Goal: Check status: Check status

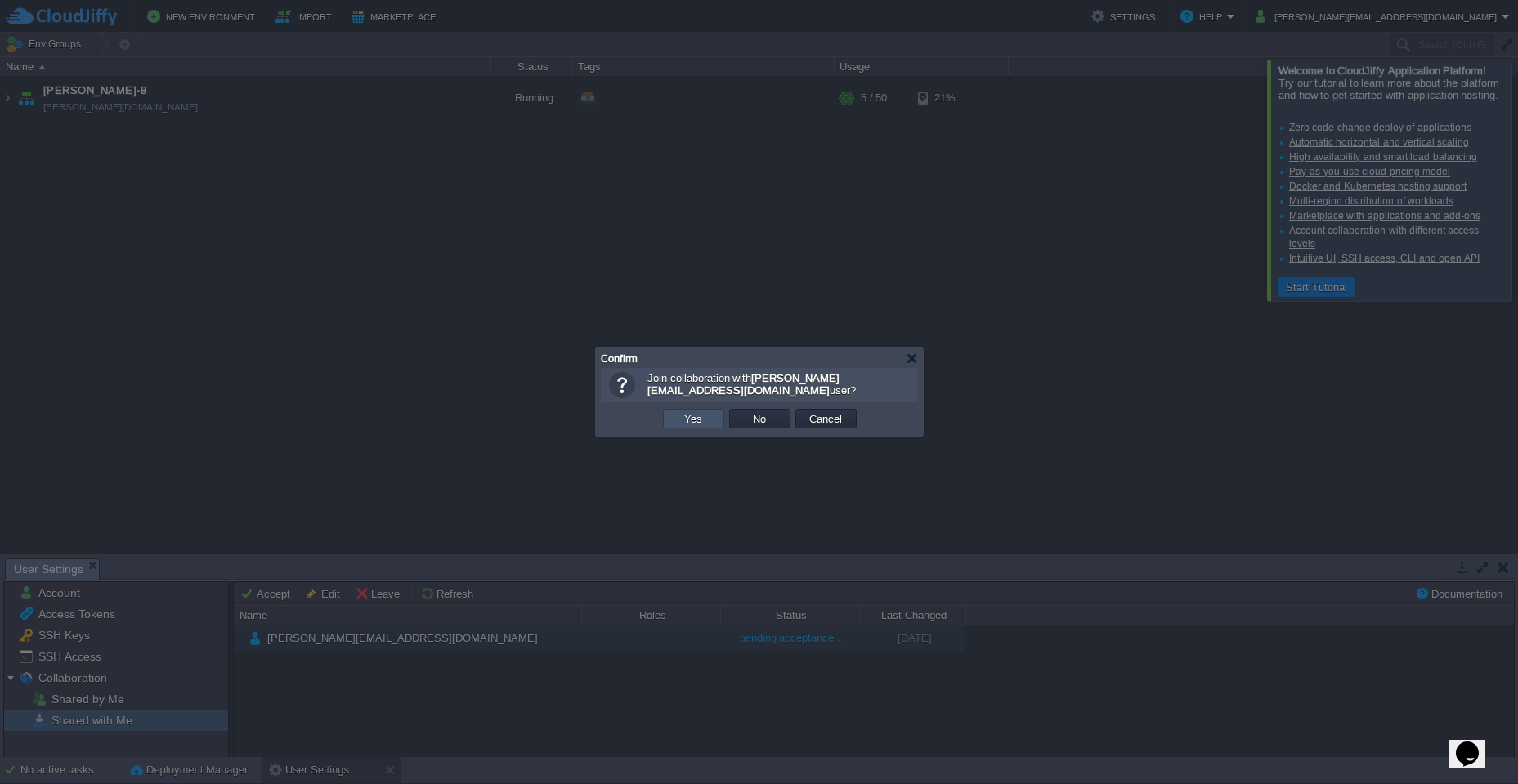
click at [703, 421] on button "Yes" at bounding box center [693, 418] width 28 height 14
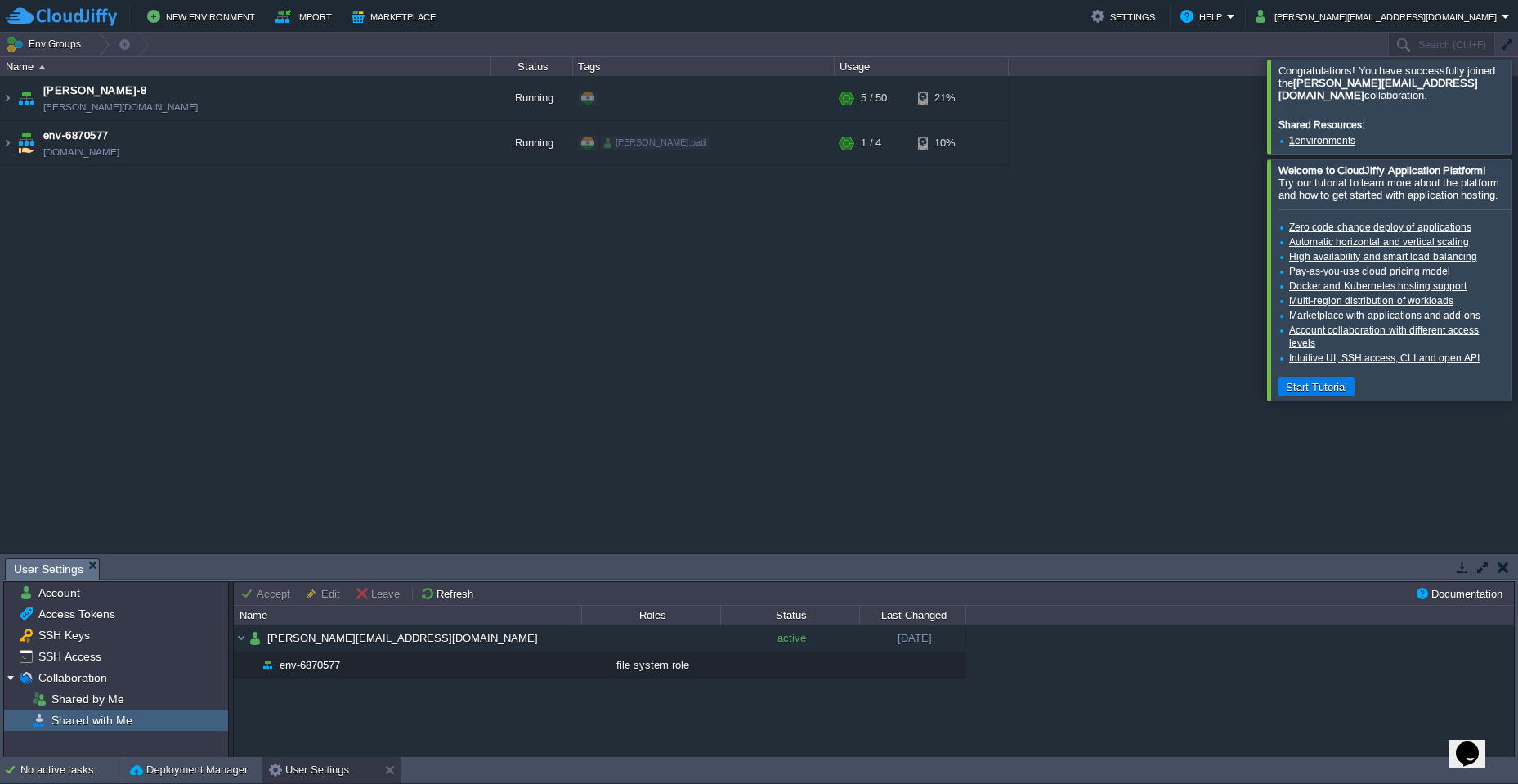
drag, startPoint x: 565, startPoint y: 246, endPoint x: 163, endPoint y: 180, distance: 407.4
click at [526, 235] on div "[PERSON_NAME]-8 [PERSON_NAME][DOMAIN_NAME] Running + Add to Env Group RAM 10% C…" at bounding box center [759, 314] width 1518 height 477
click at [226, 145] on td "env-6870577 [DOMAIN_NAME]" at bounding box center [246, 143] width 490 height 45
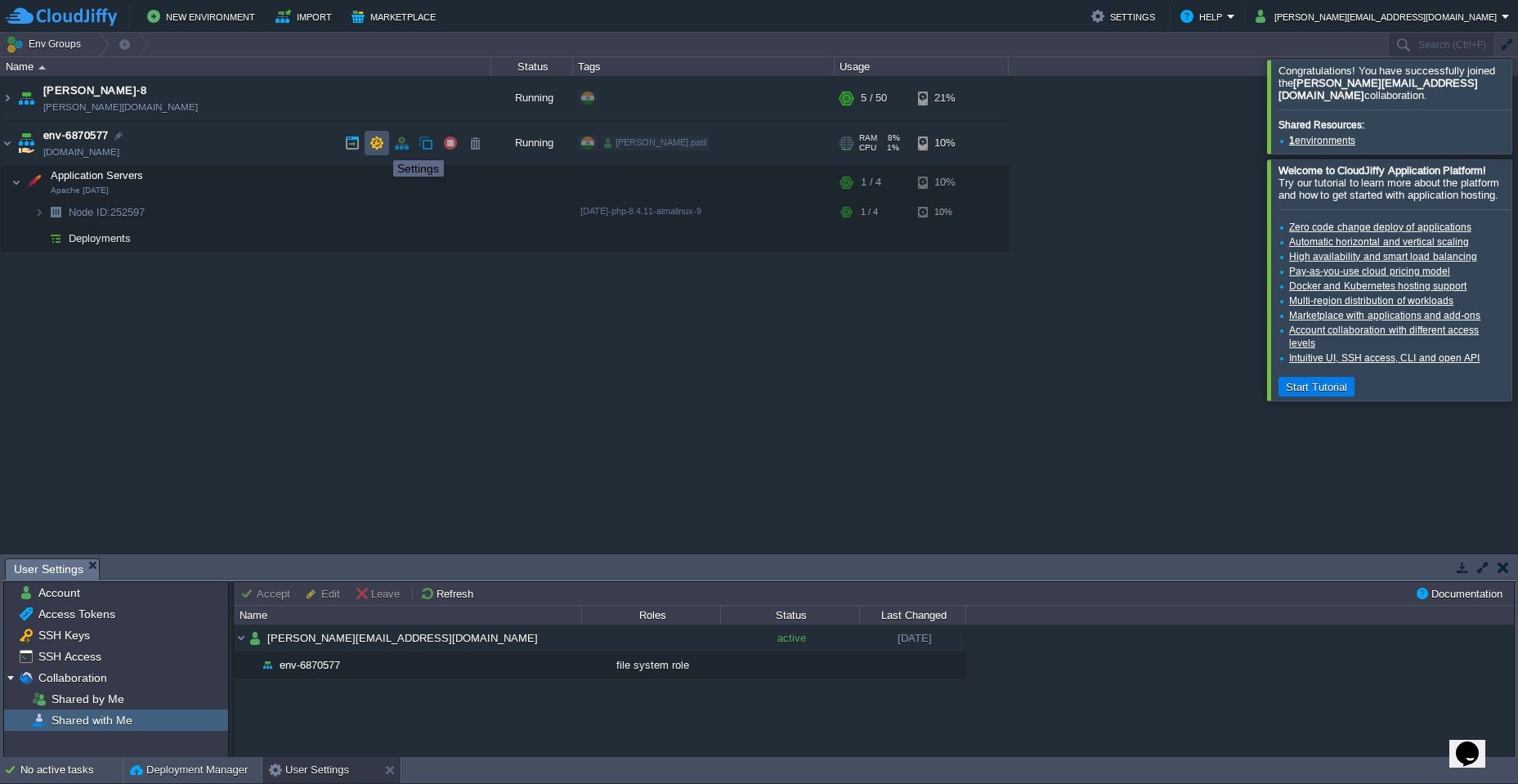
click at [380, 146] on button "button" at bounding box center [377, 143] width 14 height 14
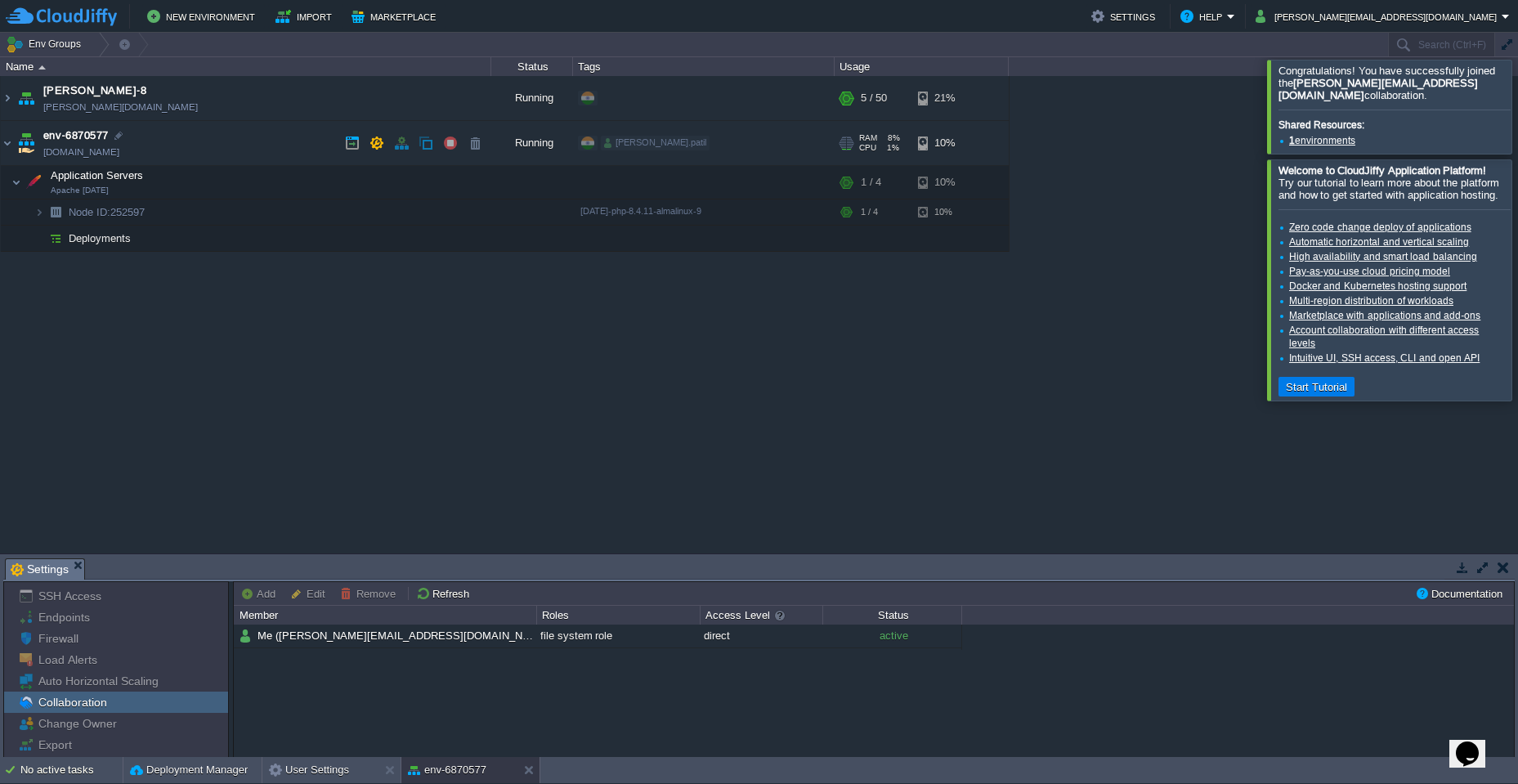
scroll to position [60, 0]
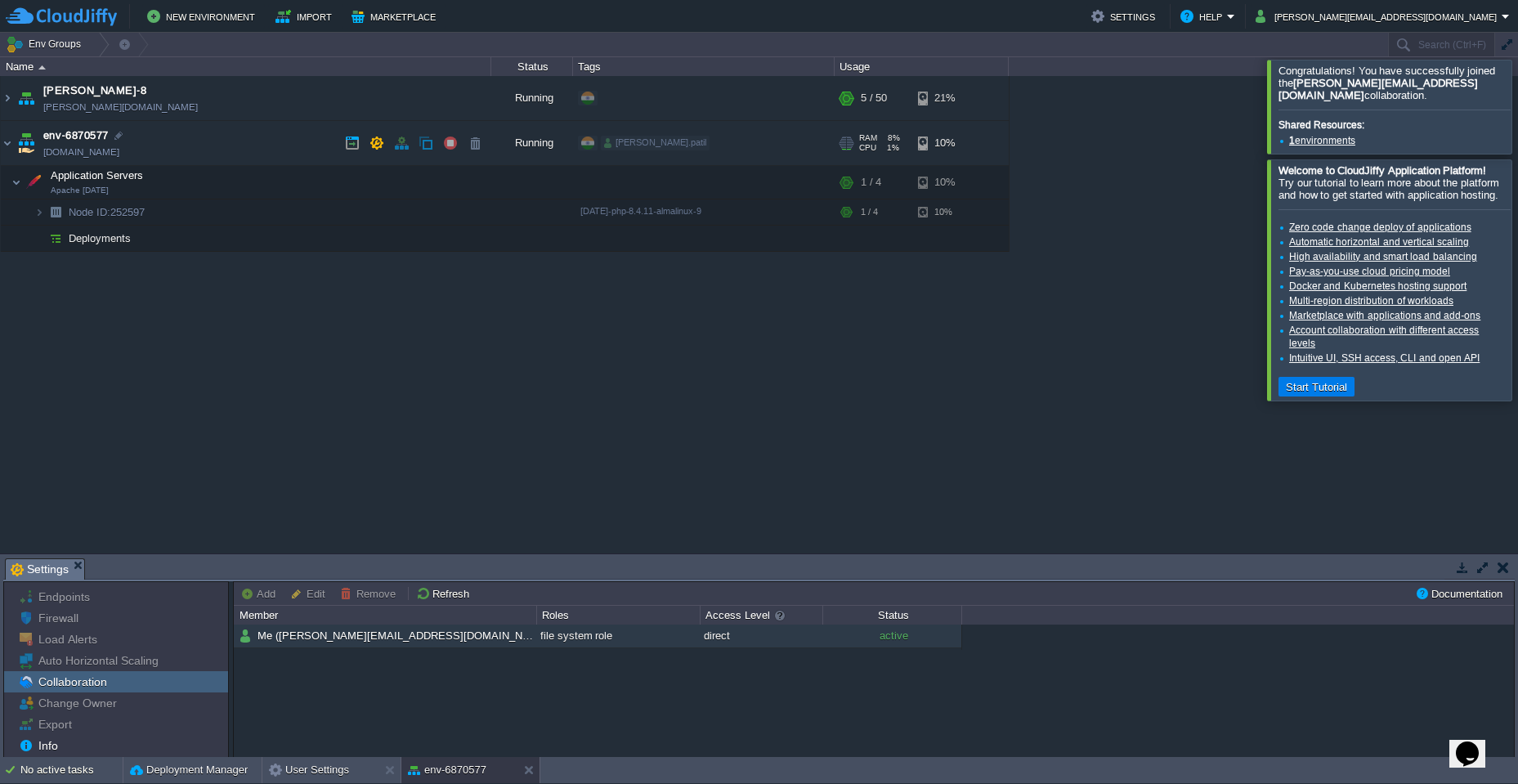
click at [438, 638] on td "Me ([PERSON_NAME][EMAIL_ADDRESS][DOMAIN_NAME])" at bounding box center [385, 636] width 303 height 24
click at [471, 186] on button "button" at bounding box center [466, 182] width 14 height 14
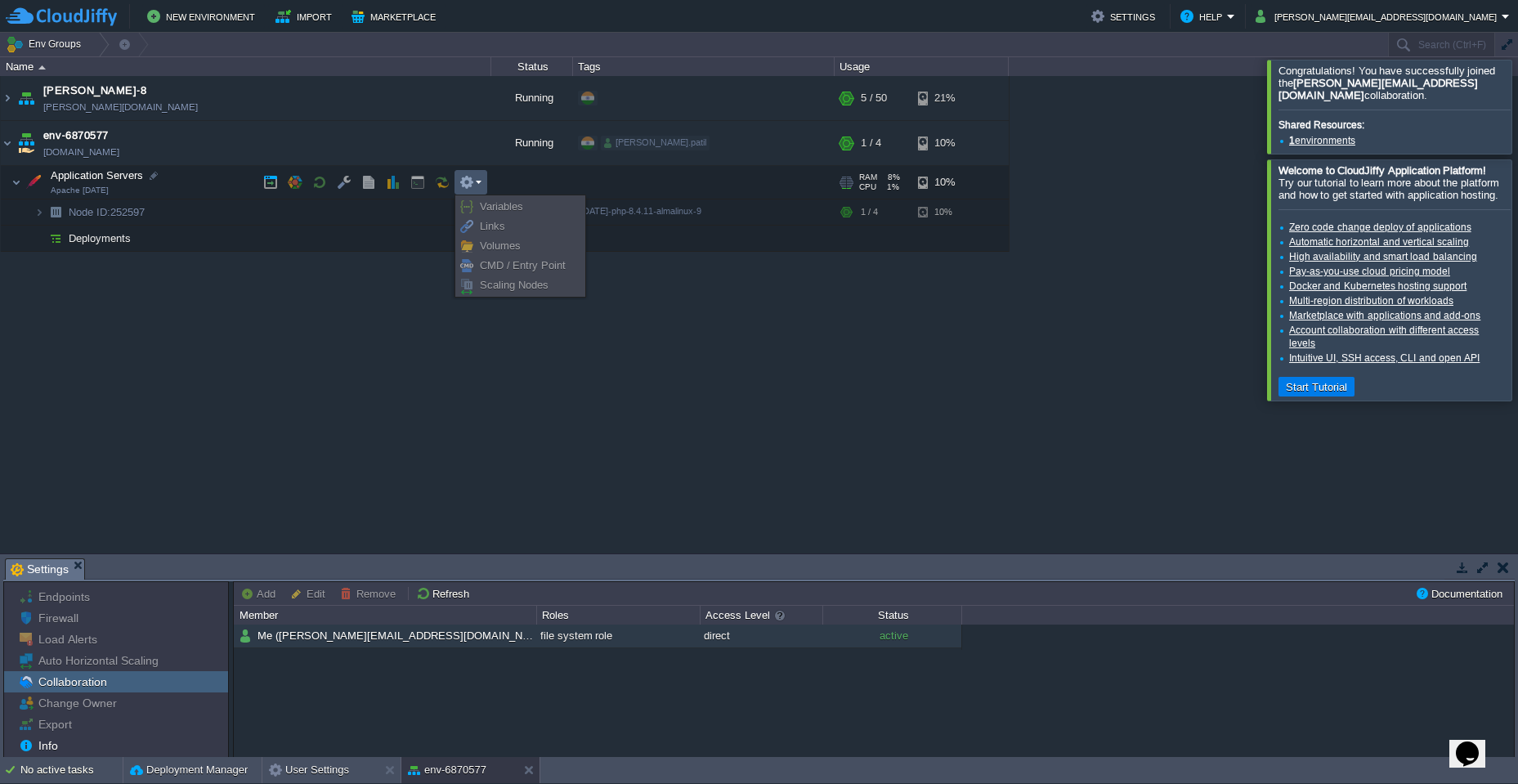
click at [471, 186] on button "button" at bounding box center [466, 182] width 14 height 14
click at [411, 186] on button "button" at bounding box center [417, 182] width 14 height 14
click at [380, 186] on td at bounding box center [368, 181] width 24 height 24
click at [354, 185] on td at bounding box center [344, 181] width 24 height 24
click at [338, 184] on button "button" at bounding box center [344, 182] width 14 height 14
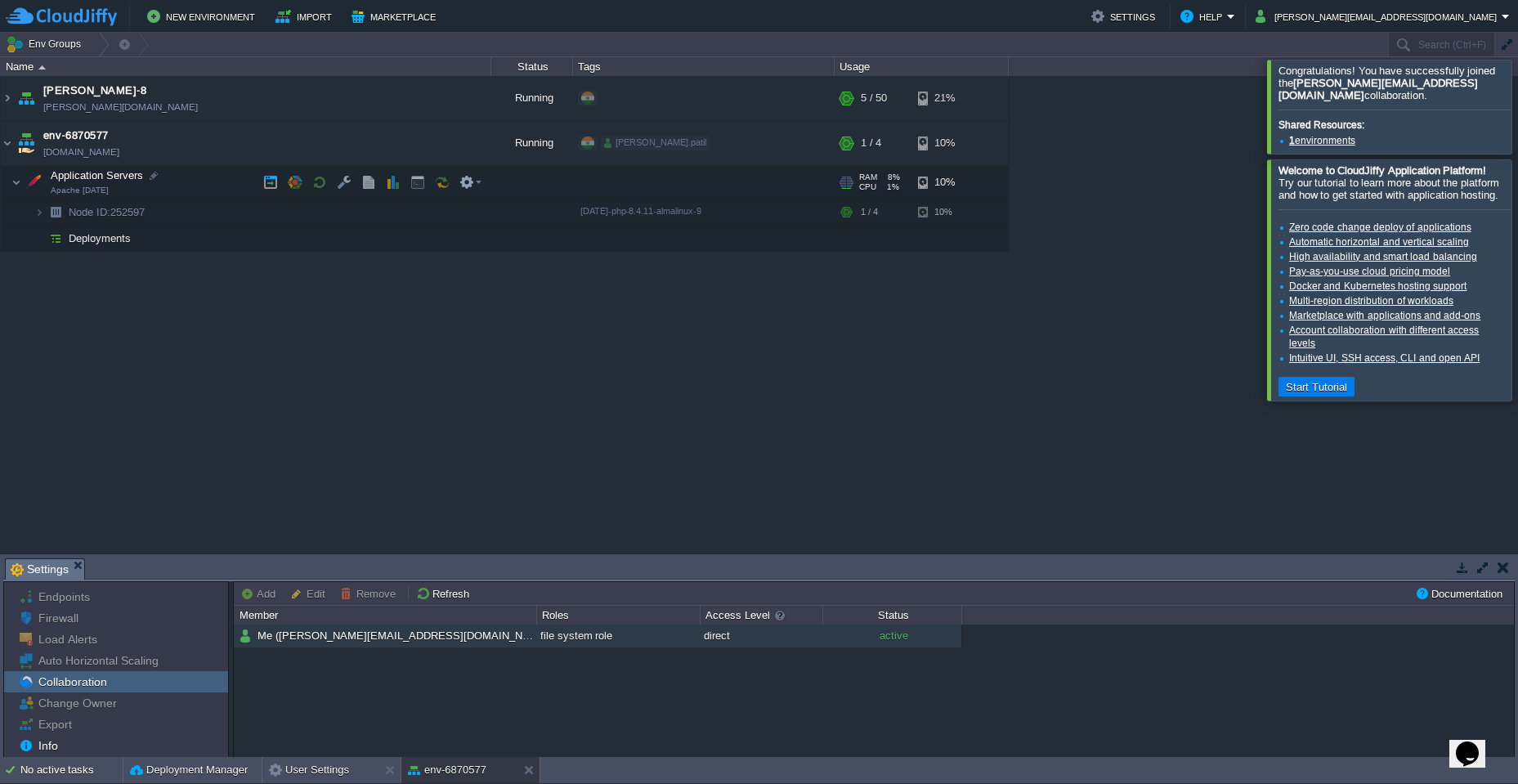
click at [296, 183] on button "button" at bounding box center [295, 182] width 14 height 14
drag, startPoint x: 284, startPoint y: 180, endPoint x: 304, endPoint y: 178, distance: 20.1
click at [285, 180] on td at bounding box center [295, 181] width 24 height 24
click at [337, 179] on button "button" at bounding box center [344, 182] width 14 height 14
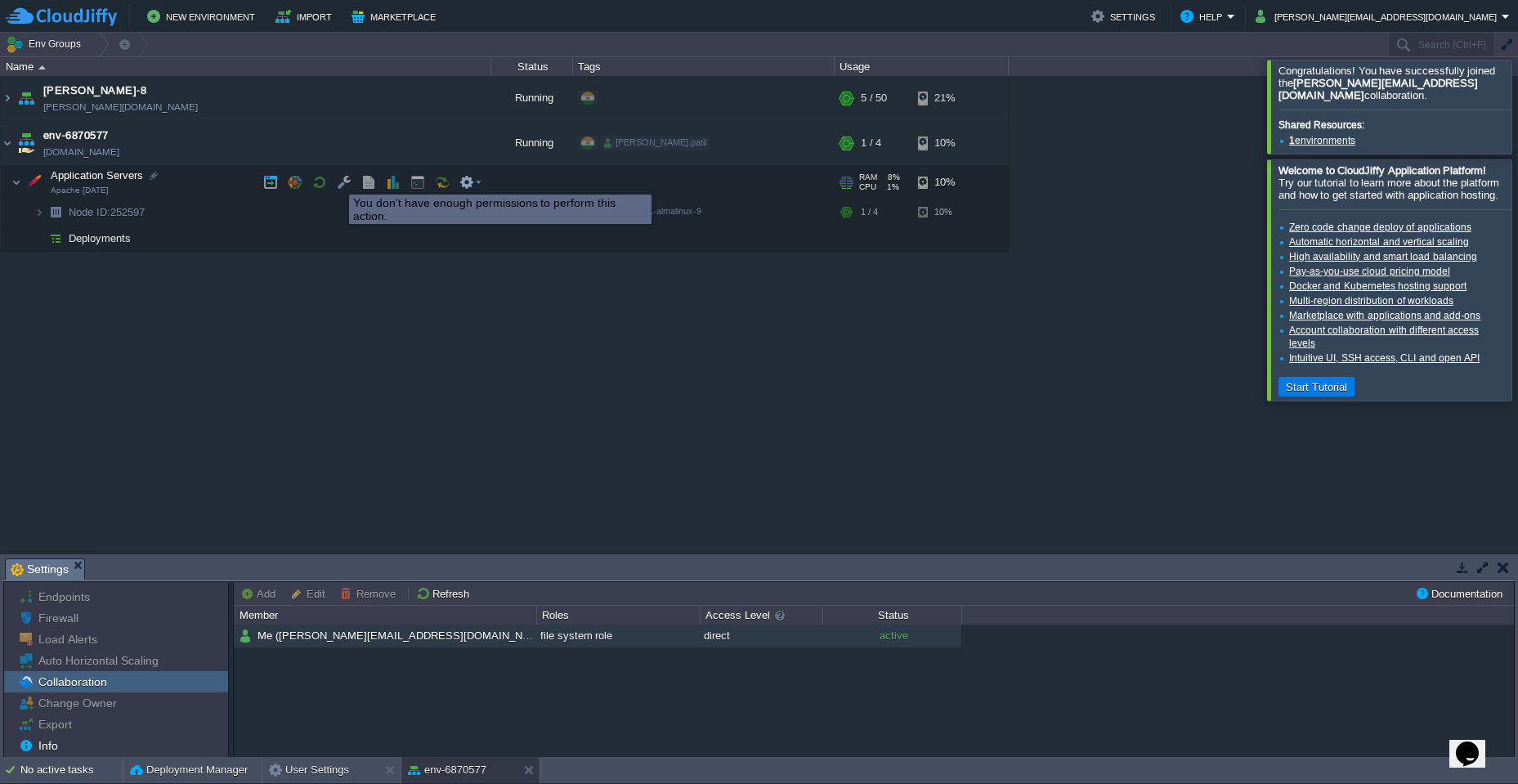
click at [337, 179] on button "button" at bounding box center [344, 182] width 14 height 14
click at [347, 190] on td at bounding box center [344, 181] width 24 height 24
click at [338, 184] on button "button" at bounding box center [344, 182] width 14 height 14
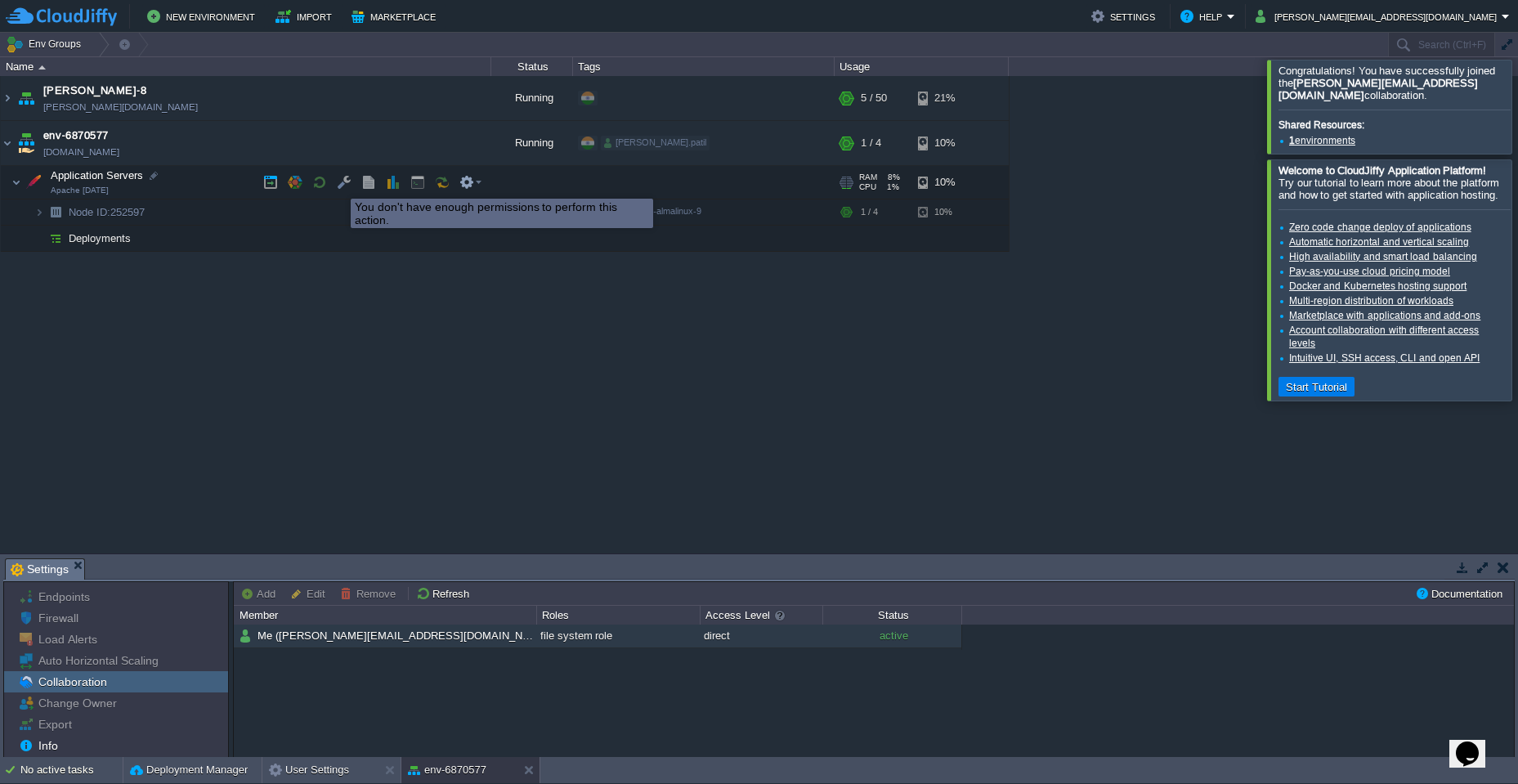
click at [338, 184] on button "button" at bounding box center [344, 182] width 14 height 14
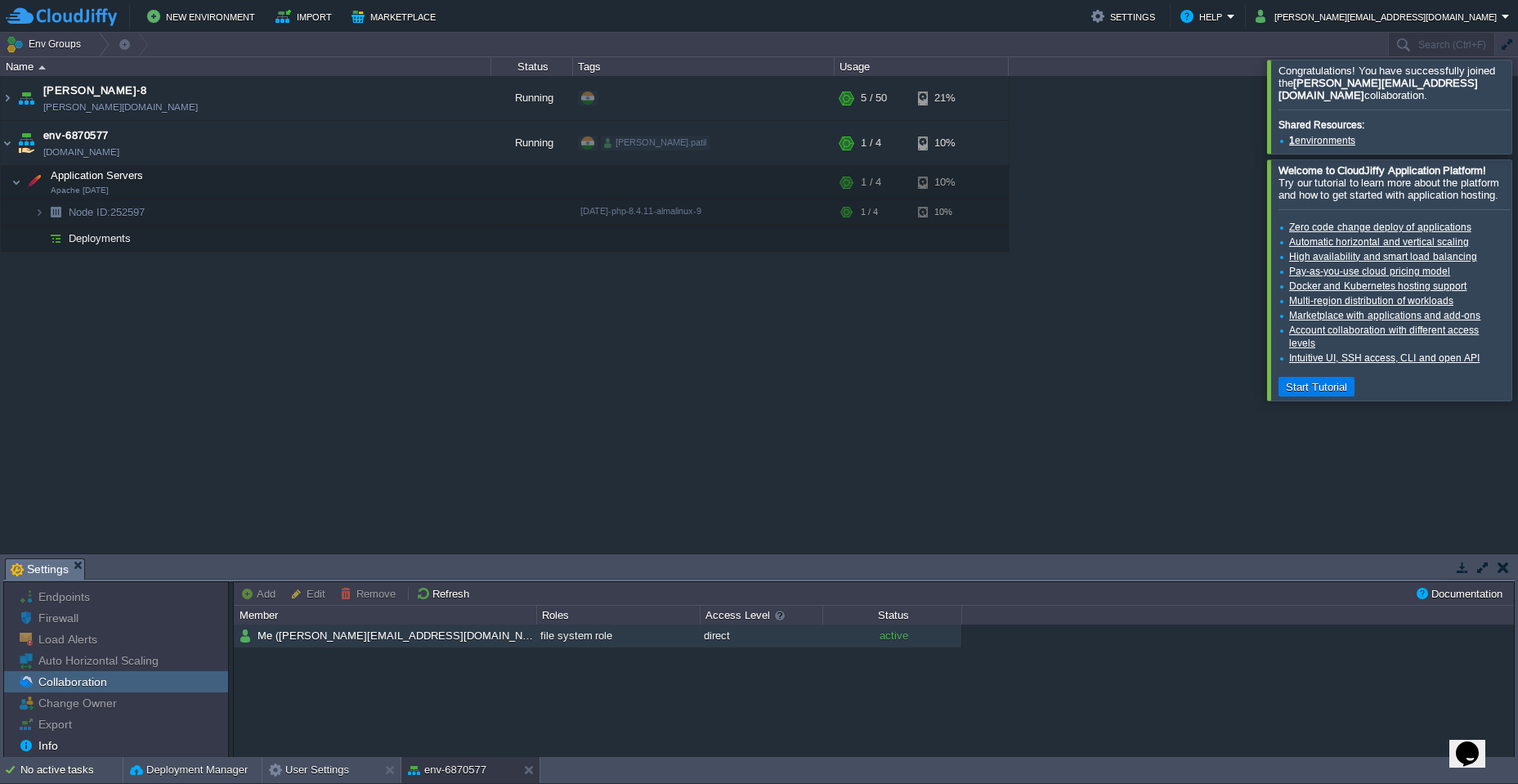
click at [430, 641] on td "Me ([PERSON_NAME][EMAIL_ADDRESS][DOMAIN_NAME])" at bounding box center [385, 636] width 303 height 24
click at [432, 593] on button "Refresh" at bounding box center [445, 593] width 58 height 14
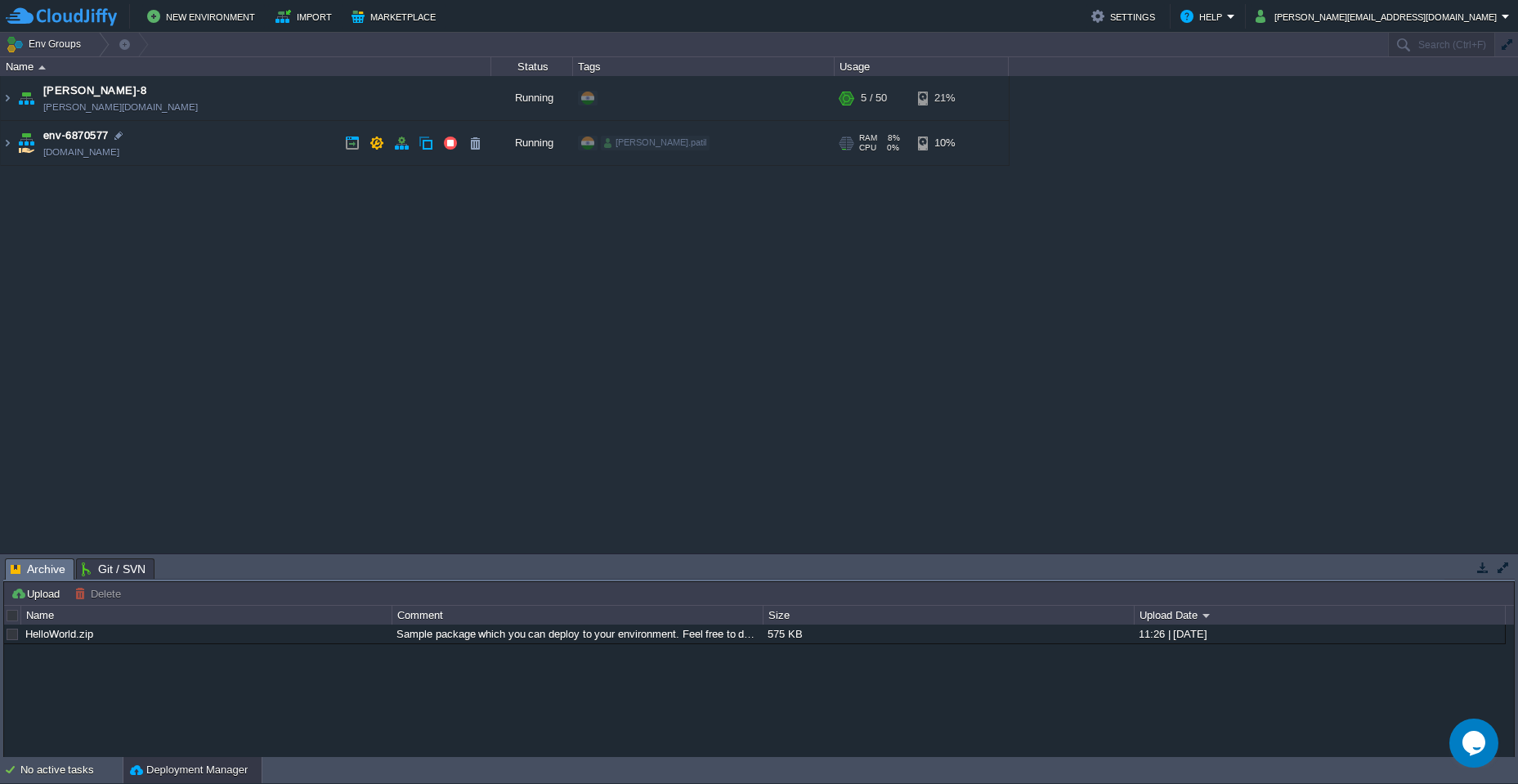
click at [241, 144] on td "env-6870577 [DOMAIN_NAME]" at bounding box center [246, 143] width 490 height 45
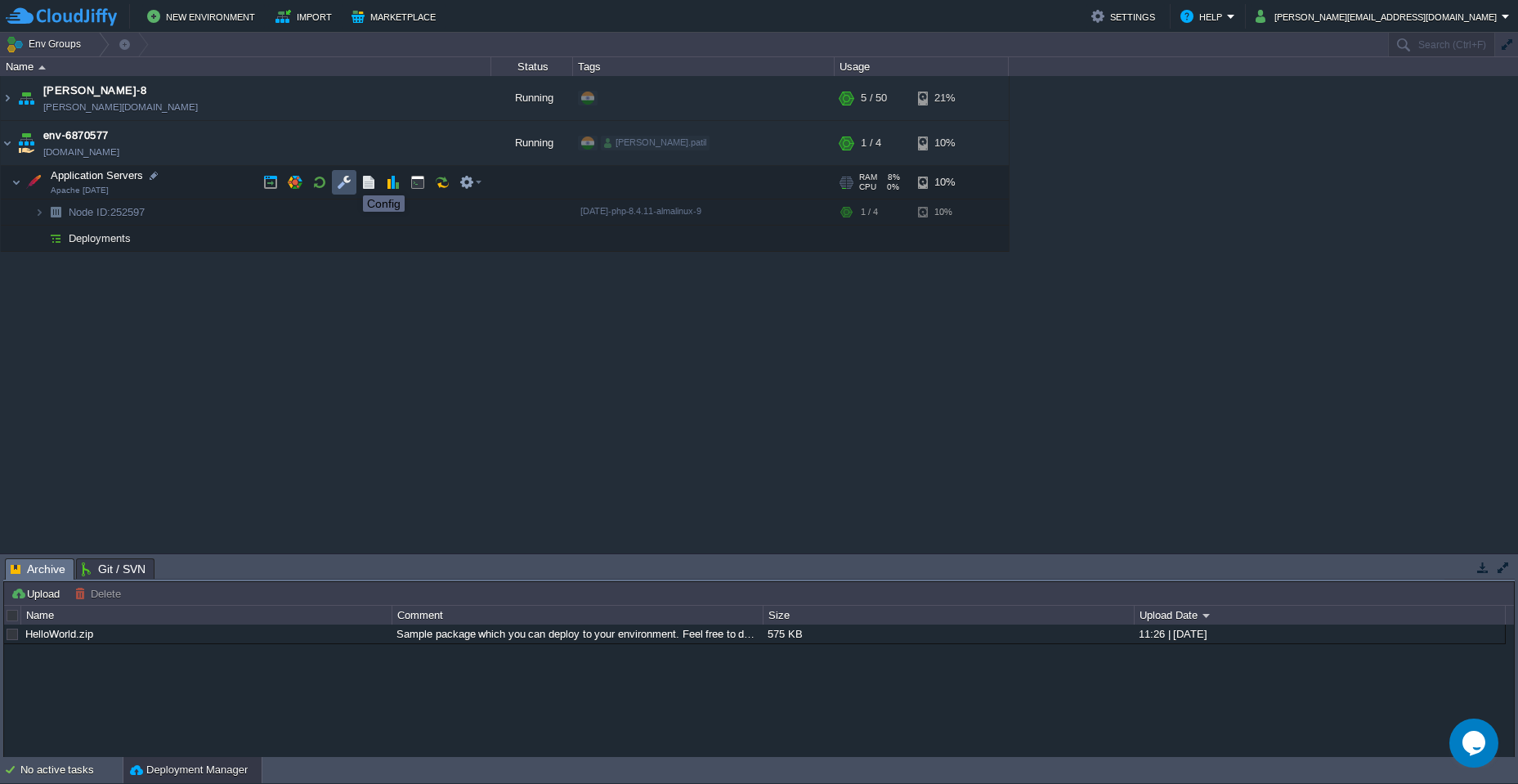
click at [348, 180] on button "button" at bounding box center [344, 182] width 14 height 14
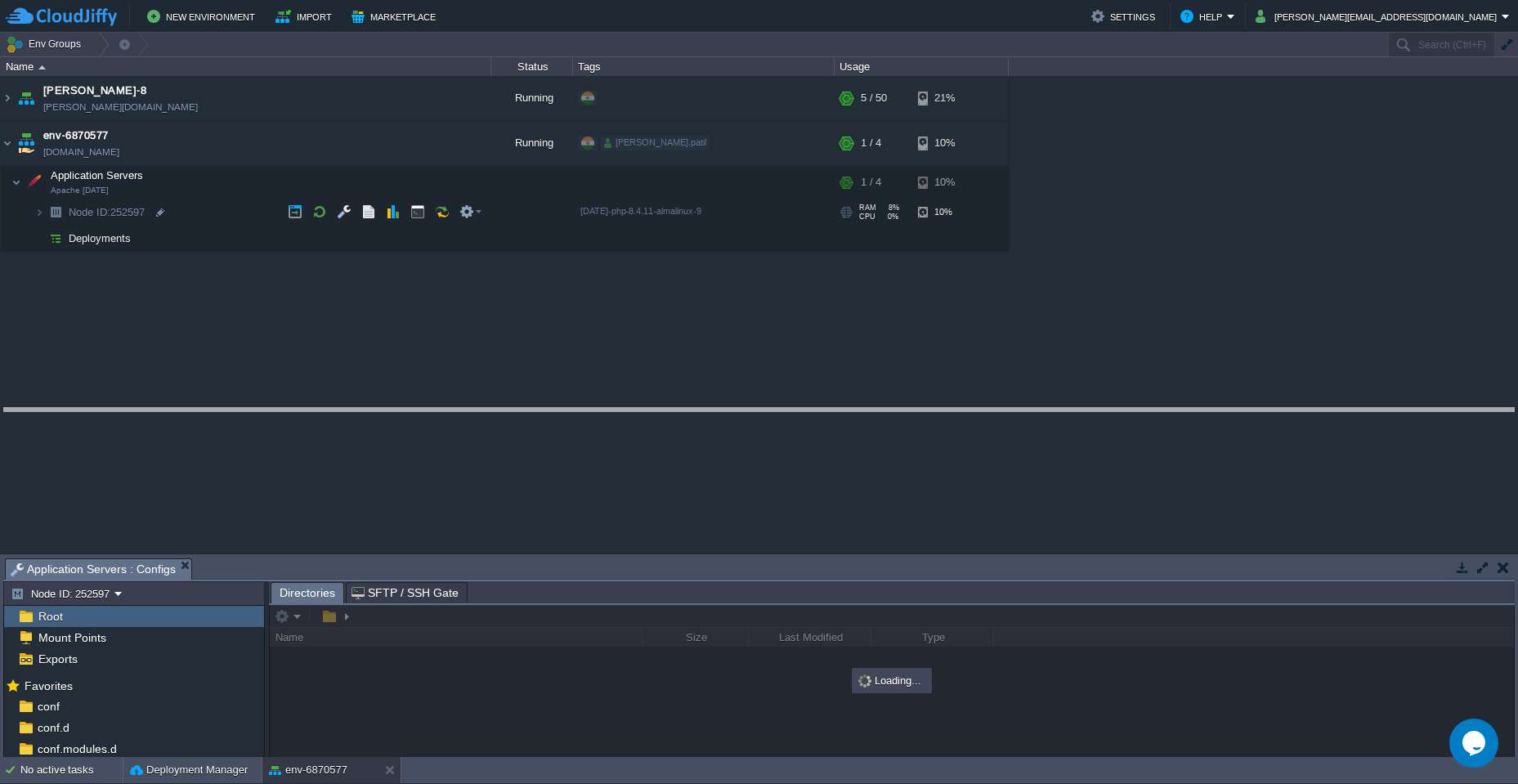
drag, startPoint x: 459, startPoint y: 570, endPoint x: 446, endPoint y: 419, distance: 151.6
